Goal: Transaction & Acquisition: Subscribe to service/newsletter

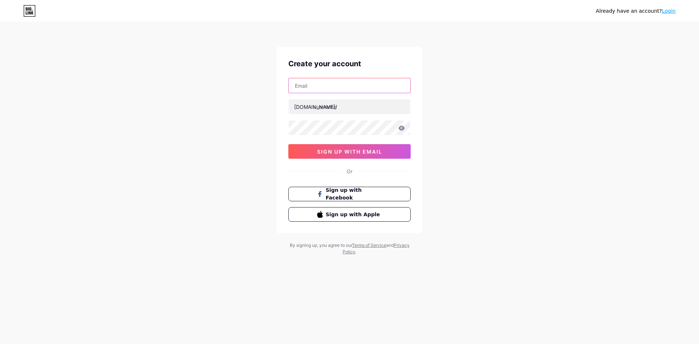
click at [333, 90] on input "text" at bounding box center [350, 85] width 122 height 15
click at [349, 86] on input "[EMAIL_ADDRESS][DOMAIN_NAME]" at bounding box center [350, 85] width 122 height 15
click at [323, 87] on input "[EMAIL_ADDRESS][DOMAIN_NAME]" at bounding box center [350, 85] width 122 height 15
type input "[EMAIL_ADDRESS][DOMAIN_NAME]"
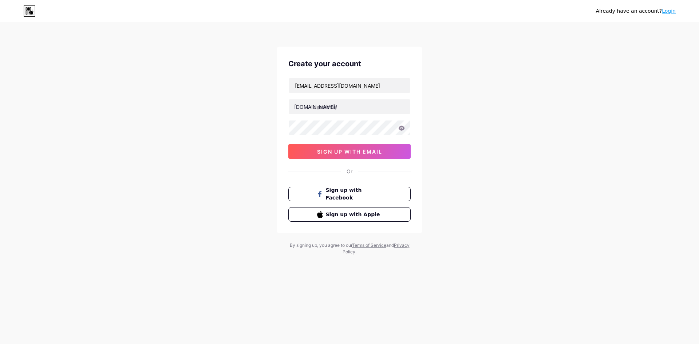
click at [277, 99] on div "Create your account [EMAIL_ADDRESS][DOMAIN_NAME] [DOMAIN_NAME]/ 0cAFcWeA4FEyraO…" at bounding box center [350, 140] width 146 height 187
click at [337, 106] on input "text" at bounding box center [350, 106] width 122 height 15
type input "idfacengineering"
click at [436, 115] on div "Already have an account? Login Create your account [EMAIL_ADDRESS][DOMAIN_NAME]…" at bounding box center [349, 139] width 699 height 278
click at [361, 150] on span "sign up with email" at bounding box center [349, 151] width 65 height 6
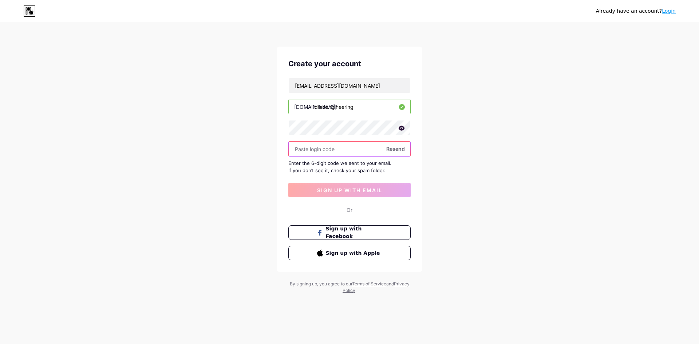
paste input "249987"
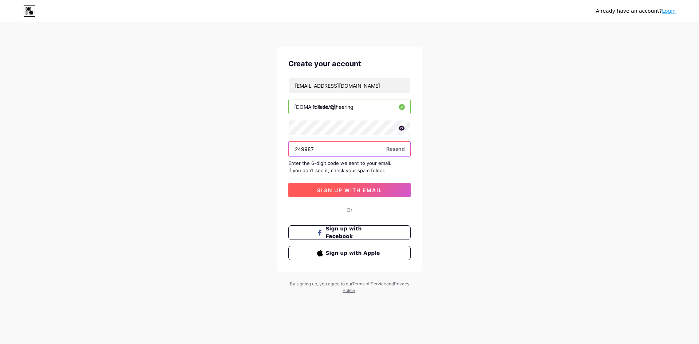
type input "249987"
click at [336, 189] on span "sign up with email" at bounding box center [349, 190] width 65 height 6
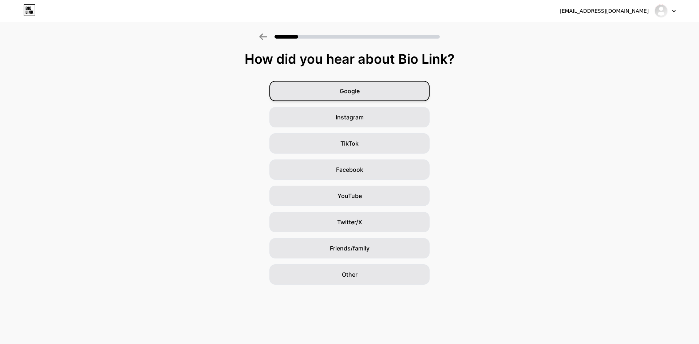
click at [350, 91] on span "Google" at bounding box center [350, 91] width 20 height 9
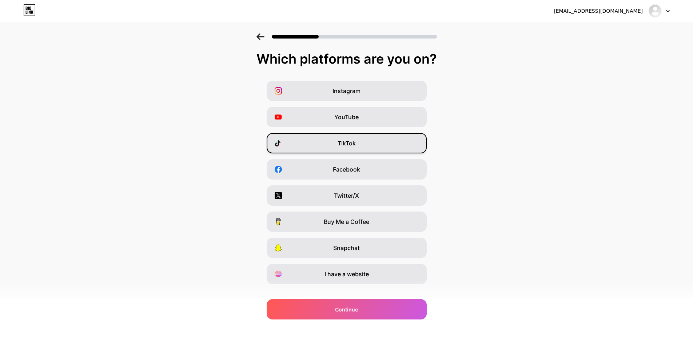
click at [356, 145] on span "TikTok" at bounding box center [347, 143] width 18 height 9
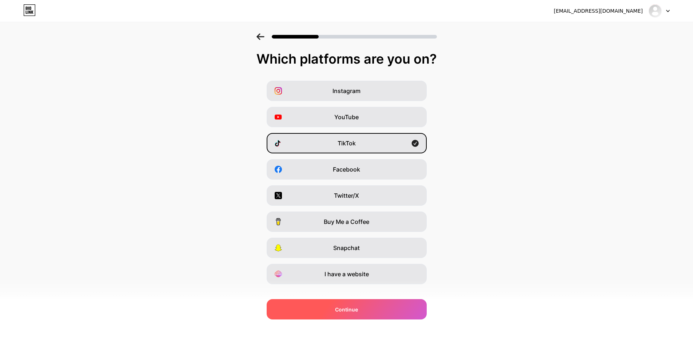
click at [370, 310] on div "Continue" at bounding box center [347, 310] width 160 height 20
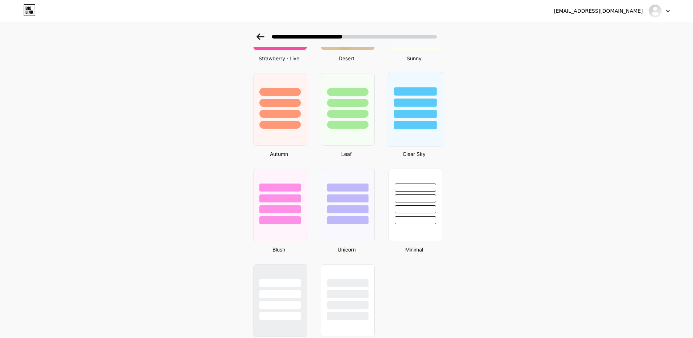
scroll to position [492, 0]
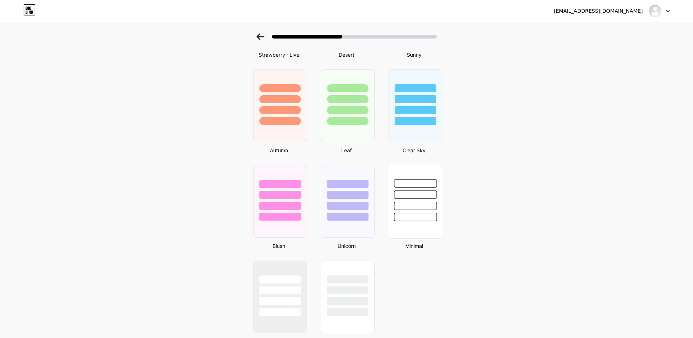
click at [416, 230] on div at bounding box center [415, 201] width 55 height 75
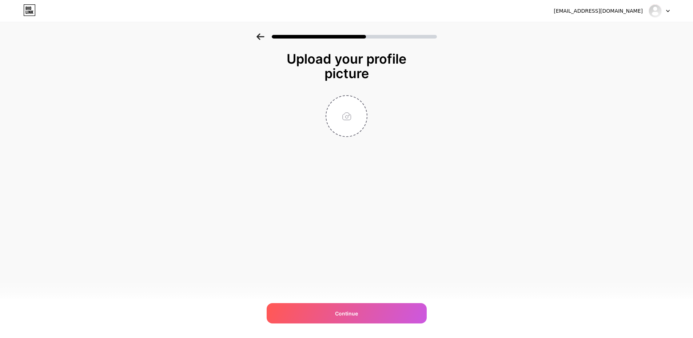
scroll to position [0, 0]
click at [354, 122] on input "file" at bounding box center [349, 116] width 40 height 40
type input "C:\fakepath\LOGO IDFAC.png"
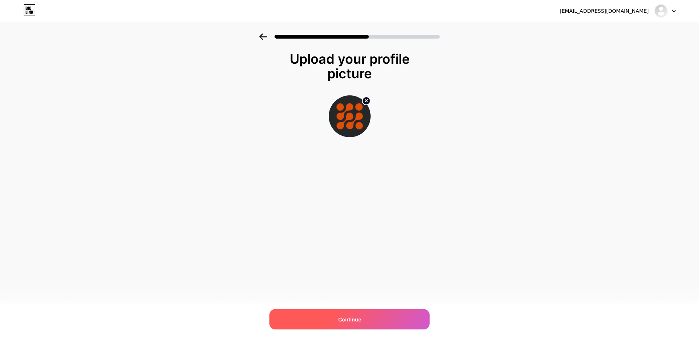
click at [350, 320] on span "Continue" at bounding box center [349, 320] width 23 height 8
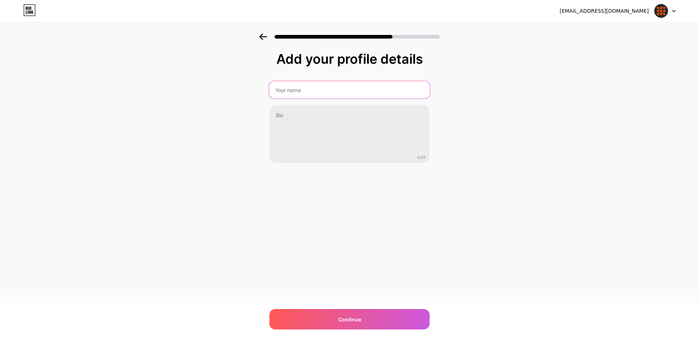
click at [343, 93] on input "text" at bounding box center [349, 89] width 161 height 17
type input "IDFAC Engineering"
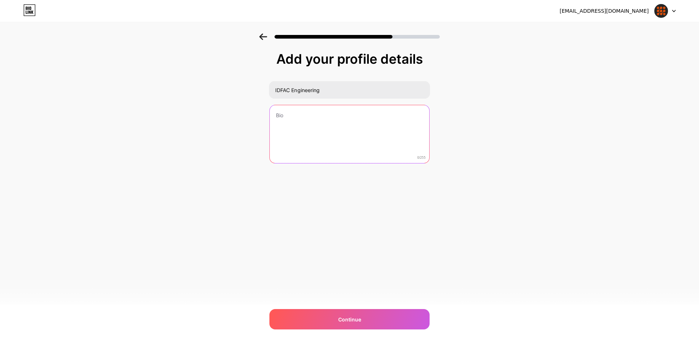
click at [358, 125] on textarea at bounding box center [349, 134] width 159 height 59
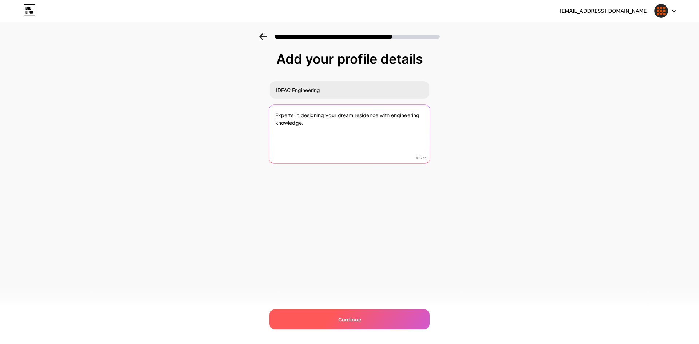
type textarea "Experts in designing your dream residence with engineering knowledge."
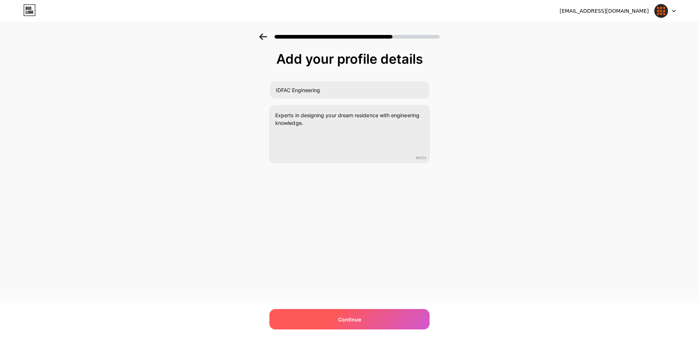
click at [341, 318] on span "Continue" at bounding box center [349, 320] width 23 height 8
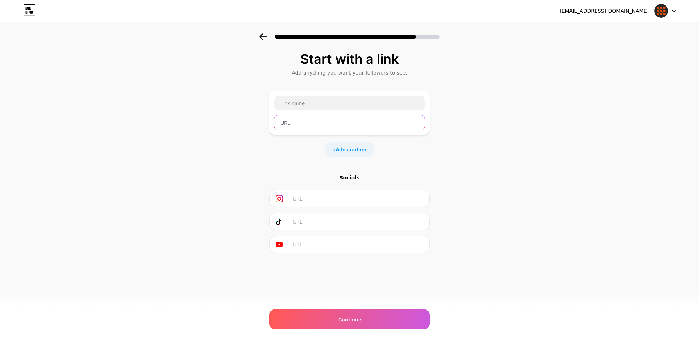
click at [306, 121] on input "text" at bounding box center [349, 122] width 151 height 15
paste input "[URL][DOMAIN_NAME]"
type input "[URL][DOMAIN_NAME]"
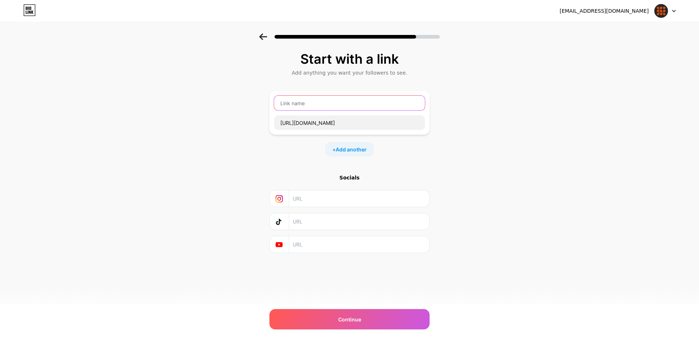
click at [312, 107] on input "text" at bounding box center [349, 103] width 151 height 15
type input "FB Page"
click at [248, 156] on div "Start with a link Add anything you want your followers to see. FB Page [URL][DO…" at bounding box center [349, 161] width 699 height 256
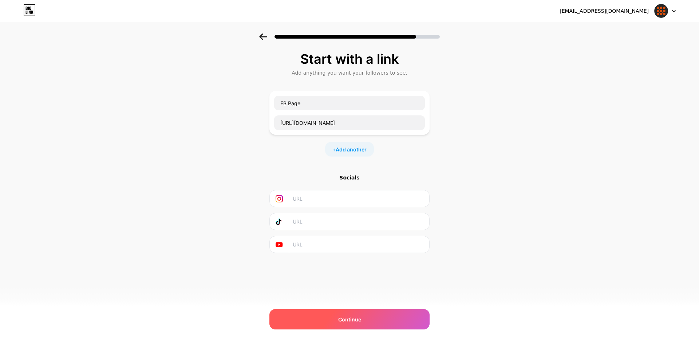
click at [352, 316] on span "Continue" at bounding box center [349, 320] width 23 height 8
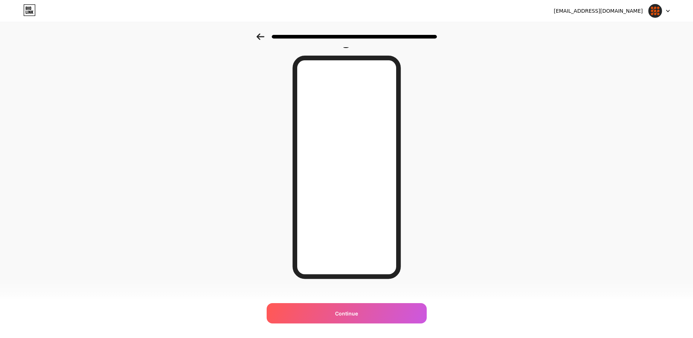
scroll to position [27, 0]
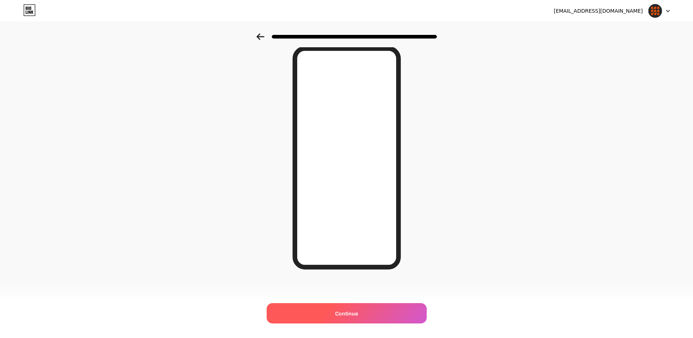
click at [380, 313] on div "Continue" at bounding box center [347, 314] width 160 height 20
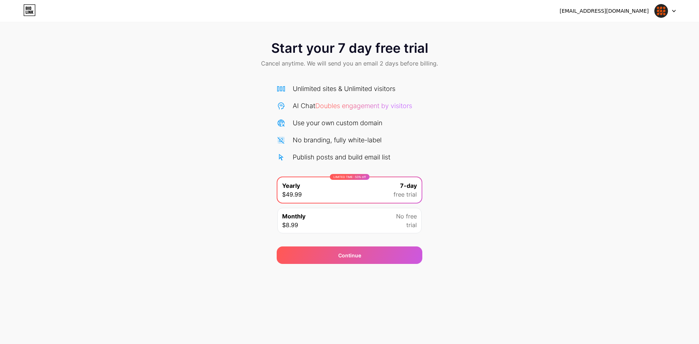
click at [402, 218] on span "No free" at bounding box center [406, 216] width 21 height 9
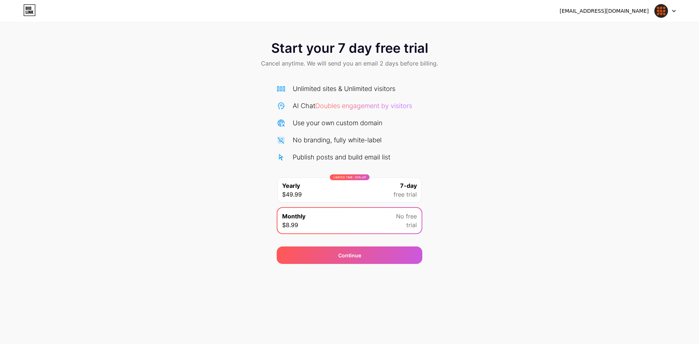
click at [397, 191] on span "free trial" at bounding box center [404, 194] width 23 height 9
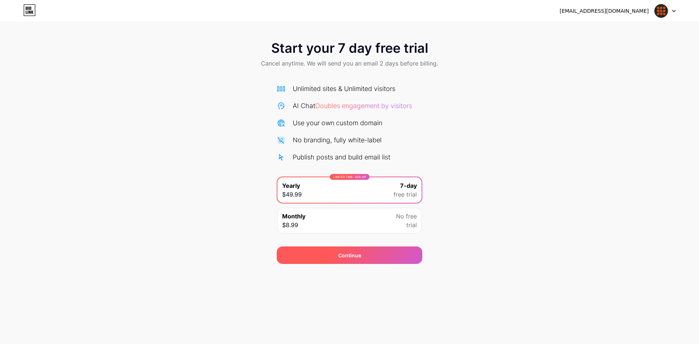
click at [381, 254] on div "Continue" at bounding box center [350, 254] width 146 height 17
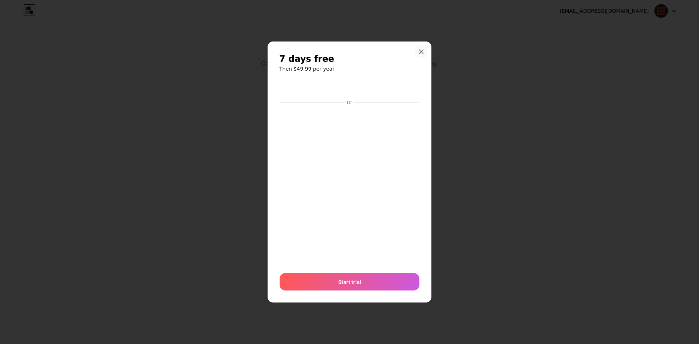
click at [418, 53] on icon at bounding box center [421, 52] width 6 height 6
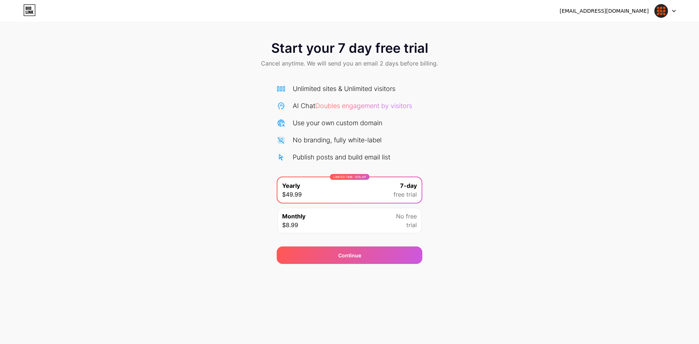
click at [365, 187] on div "LIMITED TIME : 50% off Yearly $49.99 7-day free trial" at bounding box center [349, 189] width 144 height 25
click at [386, 250] on div "Continue" at bounding box center [350, 254] width 146 height 17
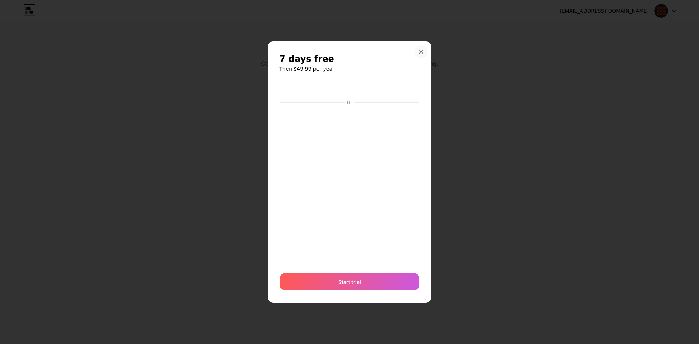
click at [423, 49] on icon at bounding box center [421, 52] width 6 height 6
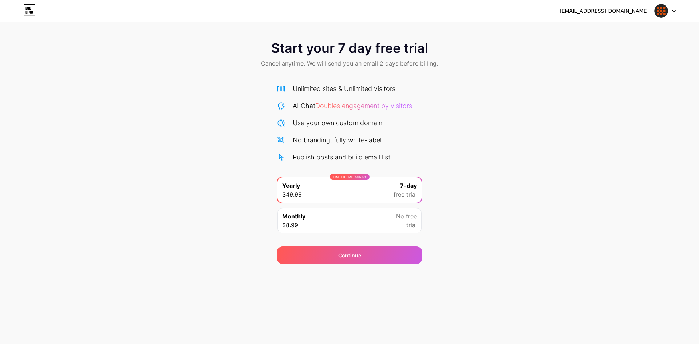
click at [355, 223] on div "Monthly $8.99 No free trial" at bounding box center [349, 220] width 144 height 25
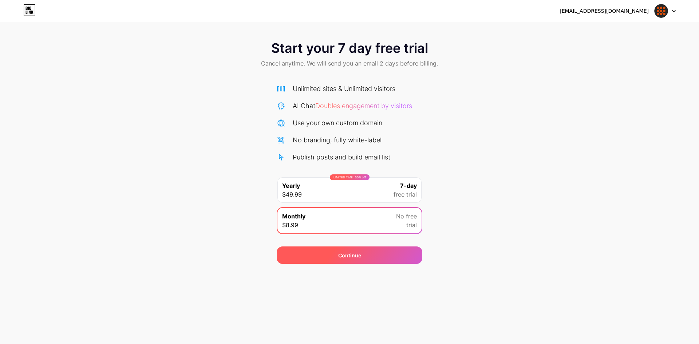
click at [361, 259] on div "Continue" at bounding box center [350, 254] width 146 height 17
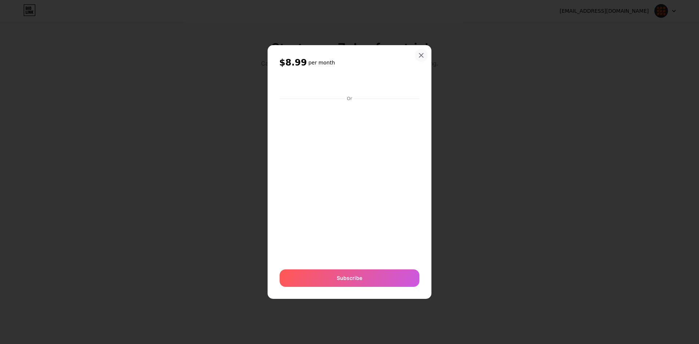
click at [421, 55] on icon at bounding box center [421, 55] width 4 height 4
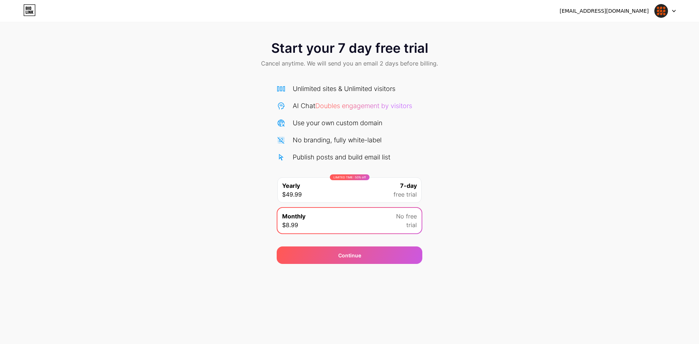
click at [373, 193] on div "LIMITED TIME : 50% off Yearly $49.99 7-day free trial" at bounding box center [349, 189] width 144 height 25
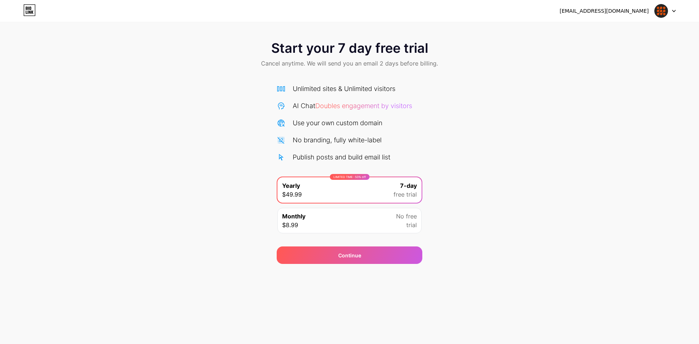
click at [379, 246] on div "Continue" at bounding box center [350, 251] width 146 height 26
click at [378, 254] on div "Continue" at bounding box center [350, 254] width 146 height 17
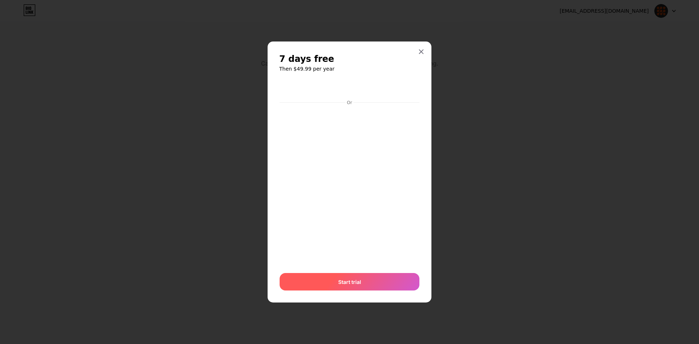
click at [366, 284] on div "Start trial" at bounding box center [349, 281] width 140 height 17
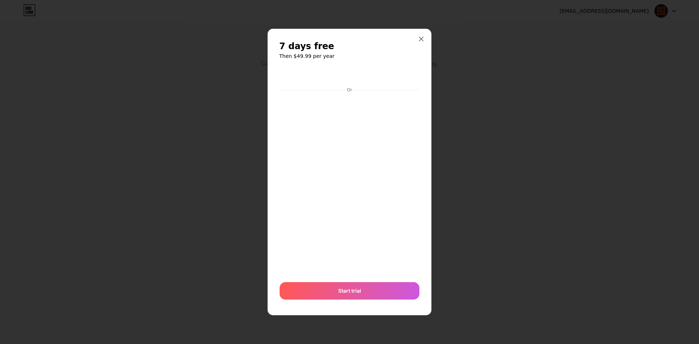
click at [499, 155] on div at bounding box center [349, 172] width 699 height 344
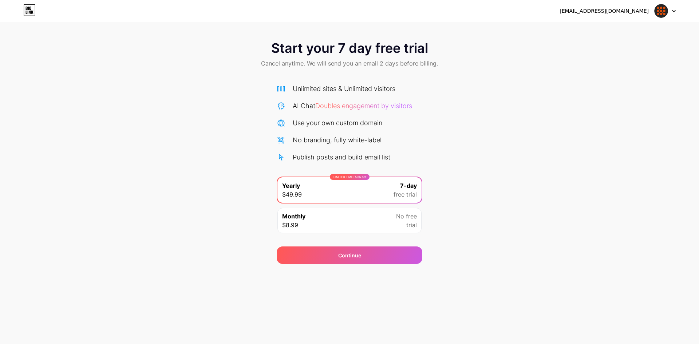
click at [660, 14] on img at bounding box center [661, 11] width 14 height 14
click at [575, 60] on div "Start your 7 day free trial Cancel anytime. We will send you an email 2 days be…" at bounding box center [349, 54] width 699 height 43
click at [33, 11] on icon at bounding box center [32, 12] width 2 height 3
